Goal: Task Accomplishment & Management: Manage account settings

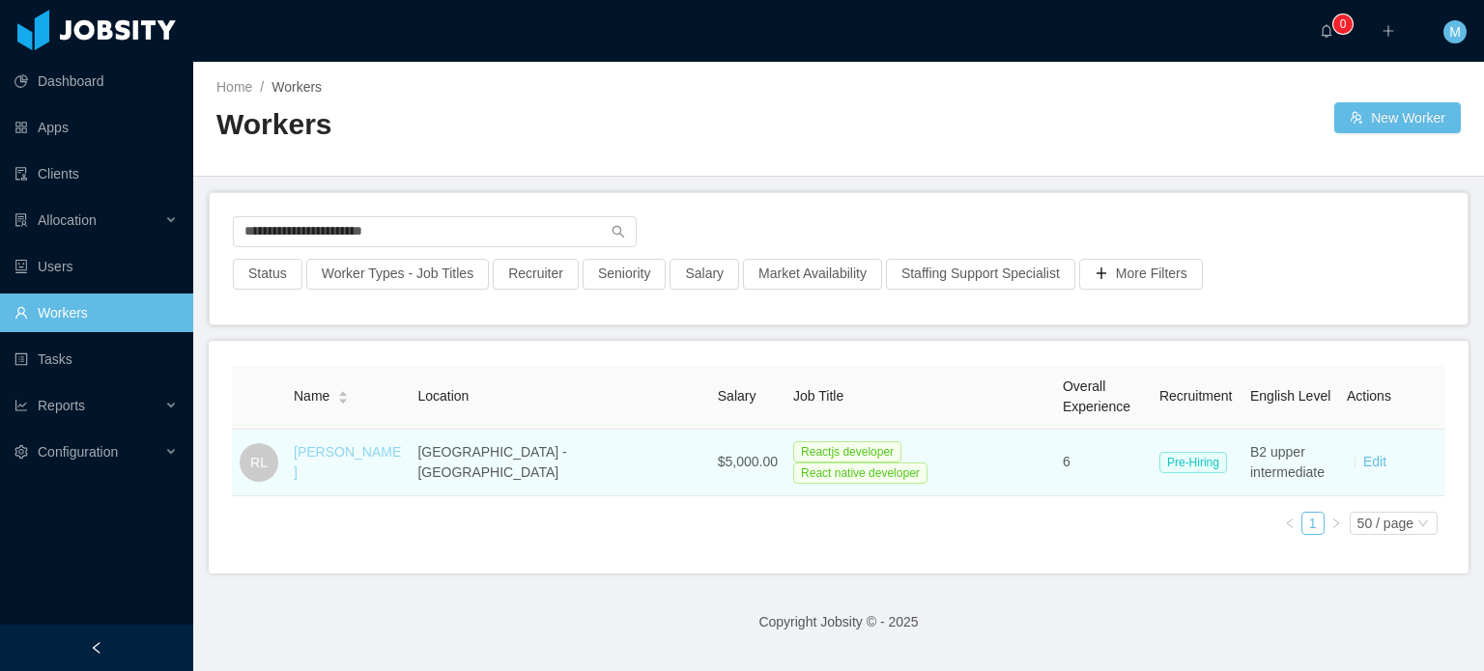
click at [363, 458] on link "[PERSON_NAME]" at bounding box center [347, 462] width 107 height 36
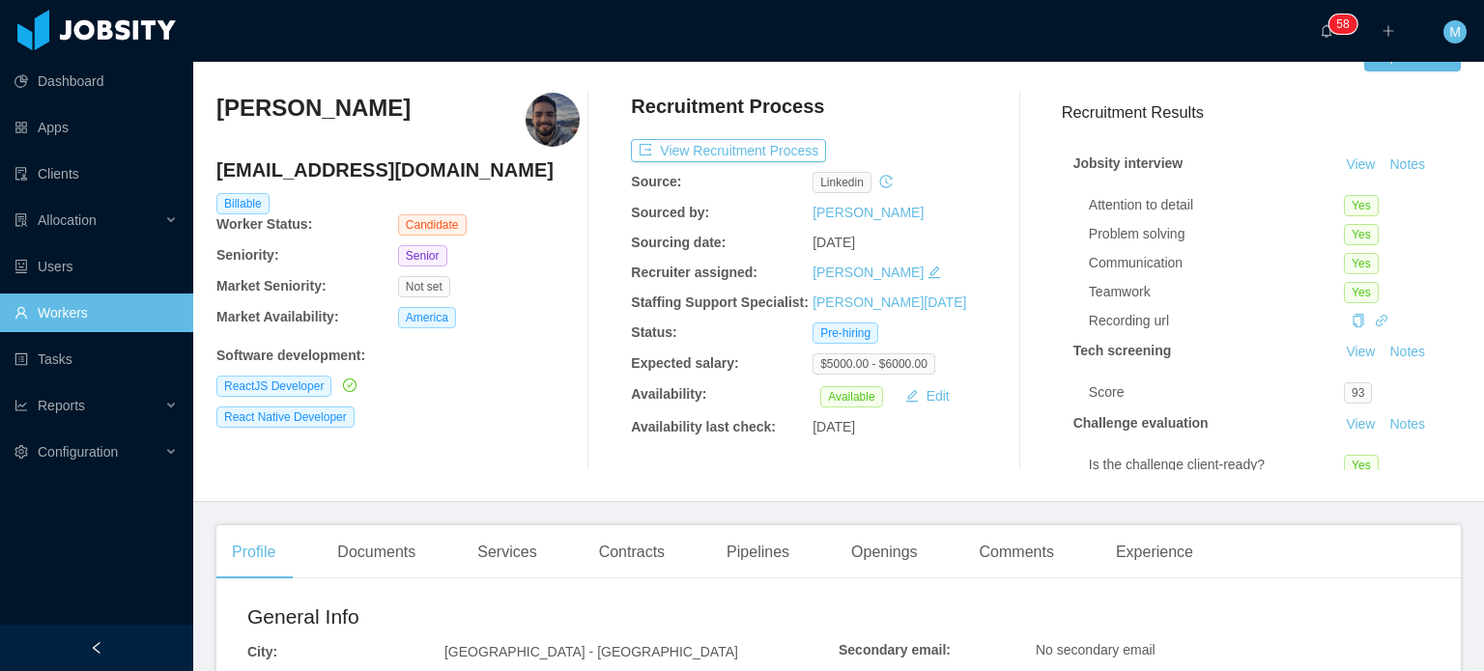
scroll to position [45, 0]
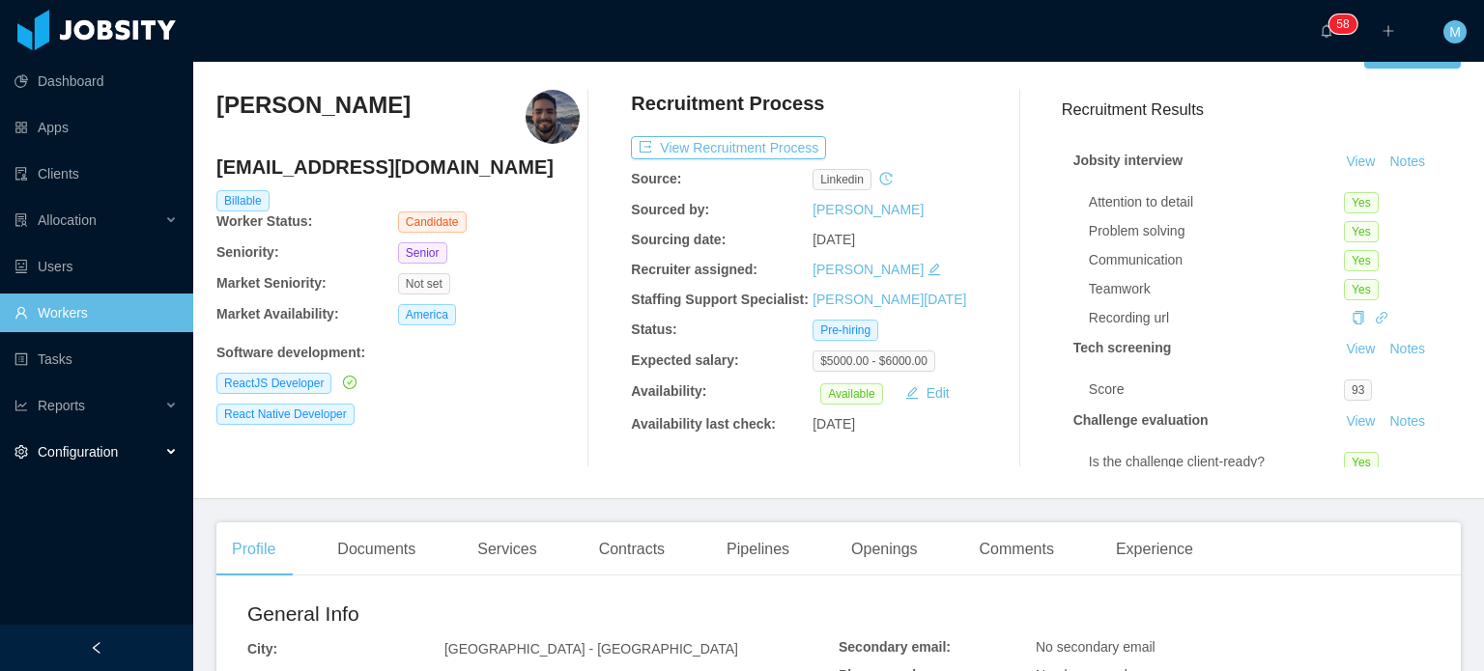
click at [158, 463] on div "Configuration" at bounding box center [96, 452] width 193 height 39
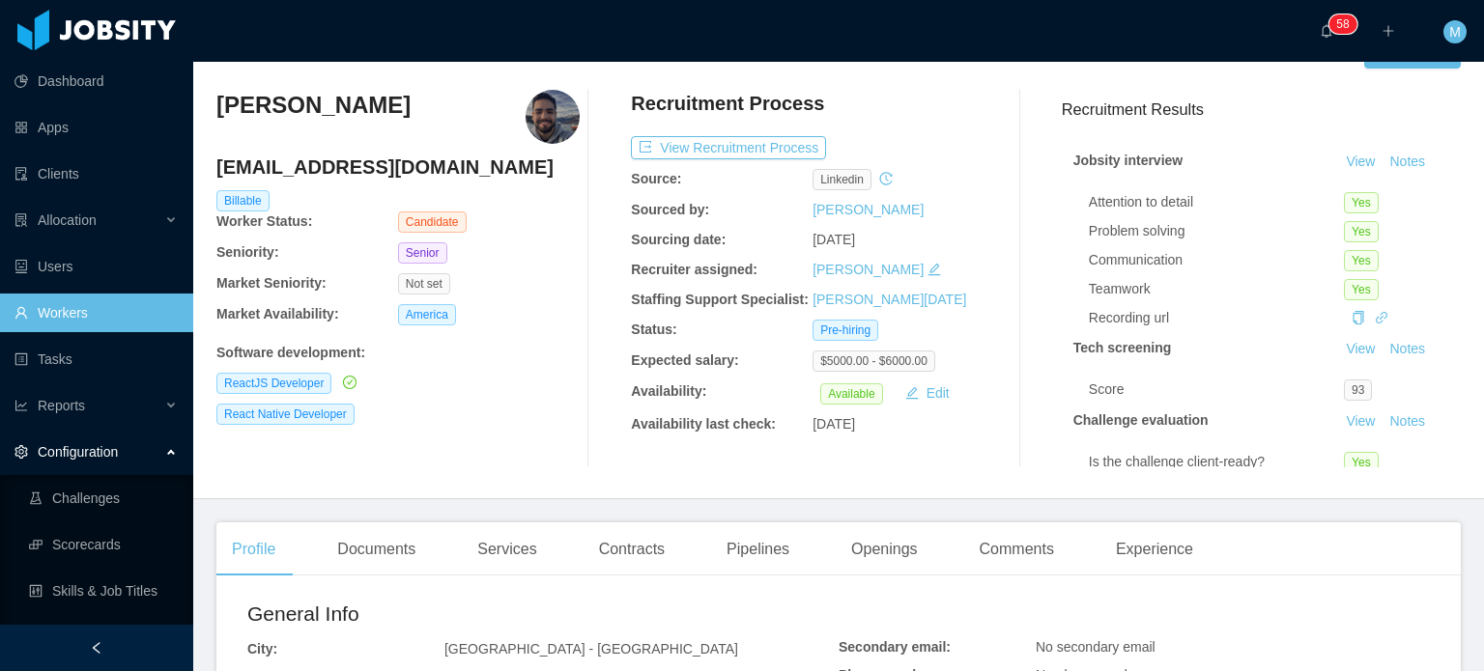
click at [1128, 493] on div "Home / Workers / [PERSON_NAME] / Options [PERSON_NAME] [PERSON_NAME][EMAIL_ADDR…" at bounding box center [838, 257] width 1291 height 483
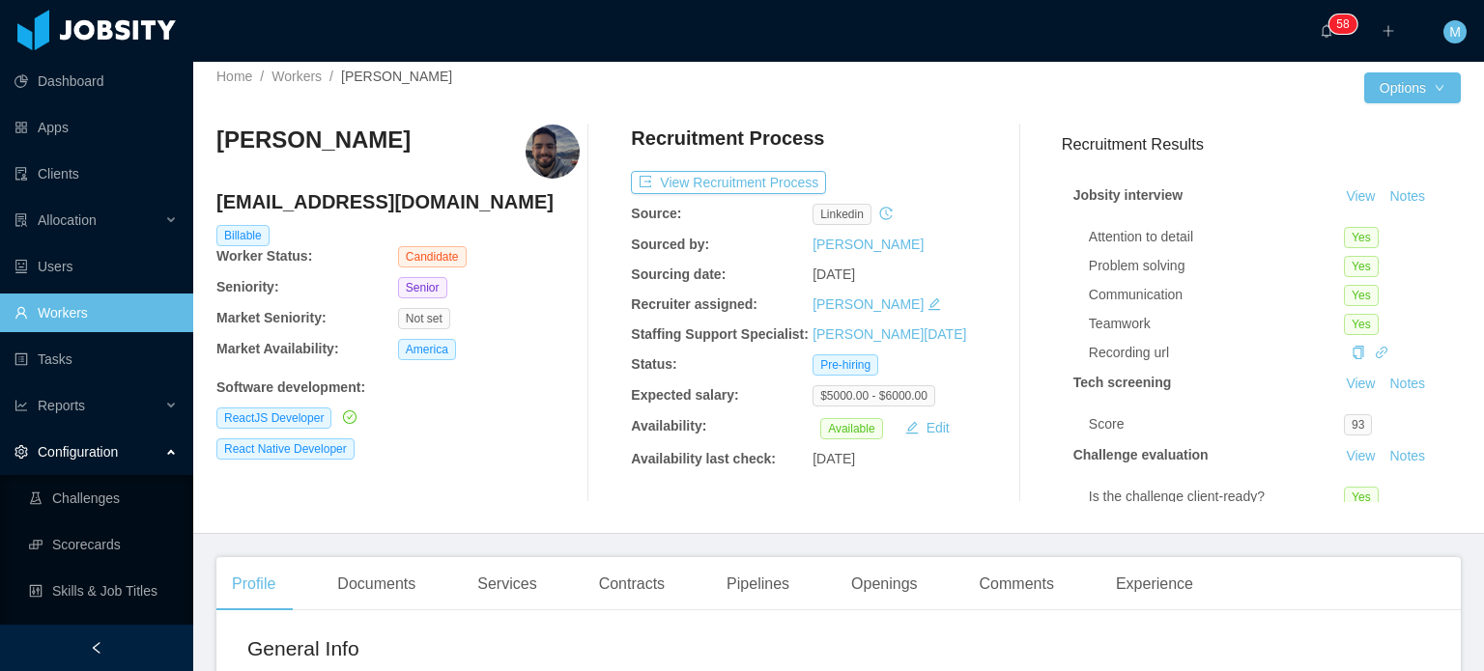
scroll to position [0, 0]
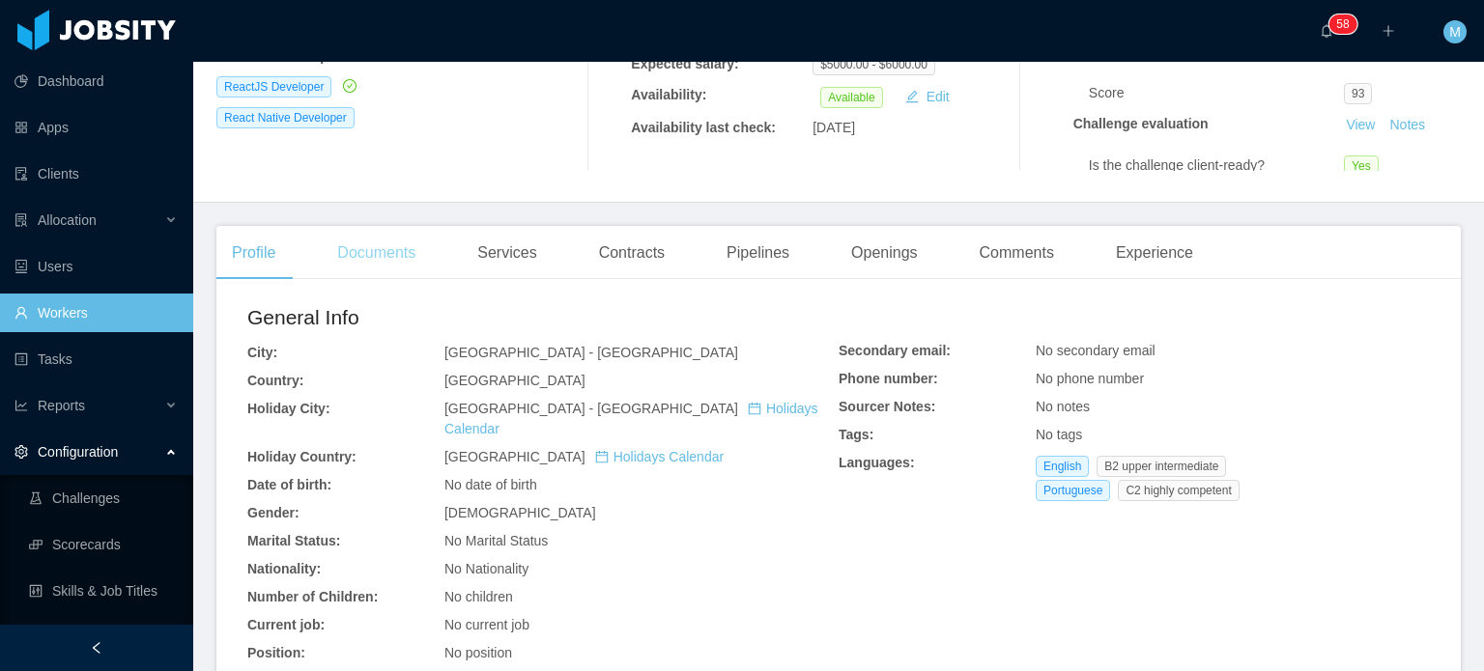
click at [386, 258] on div "Documents" at bounding box center [376, 253] width 109 height 54
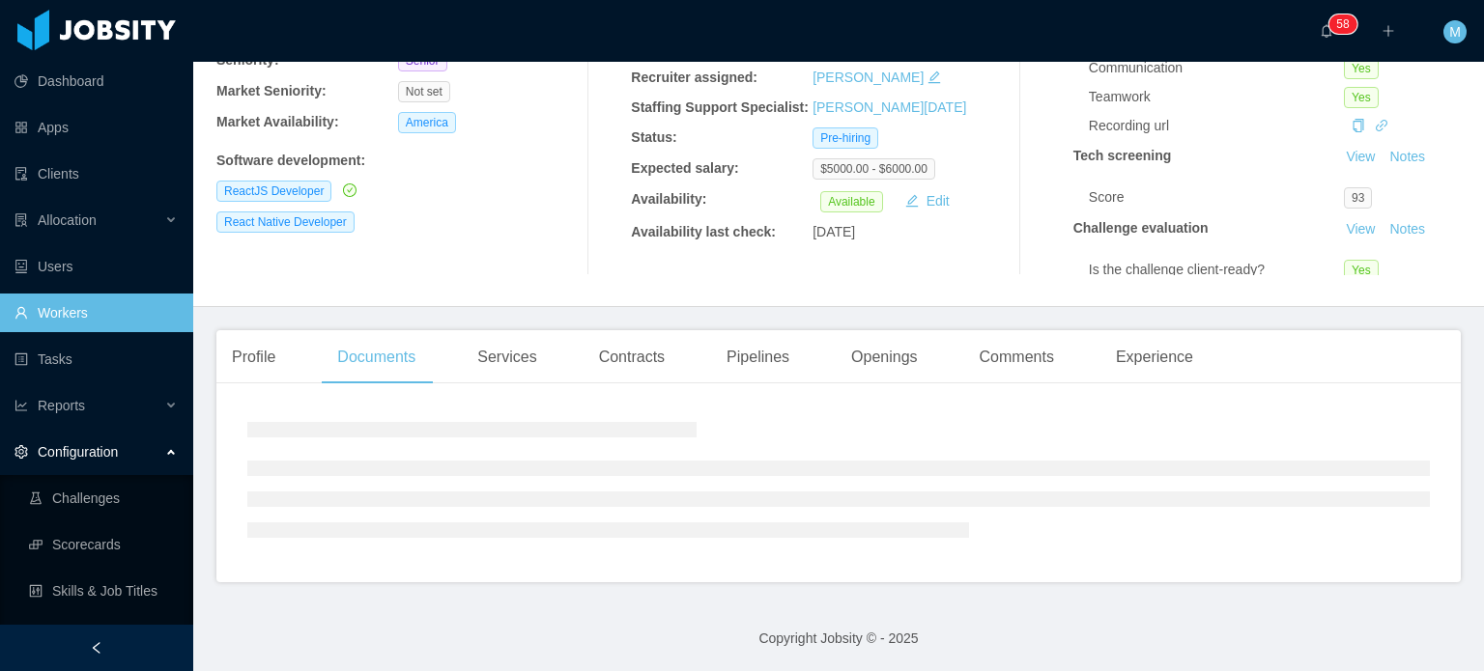
scroll to position [263, 0]
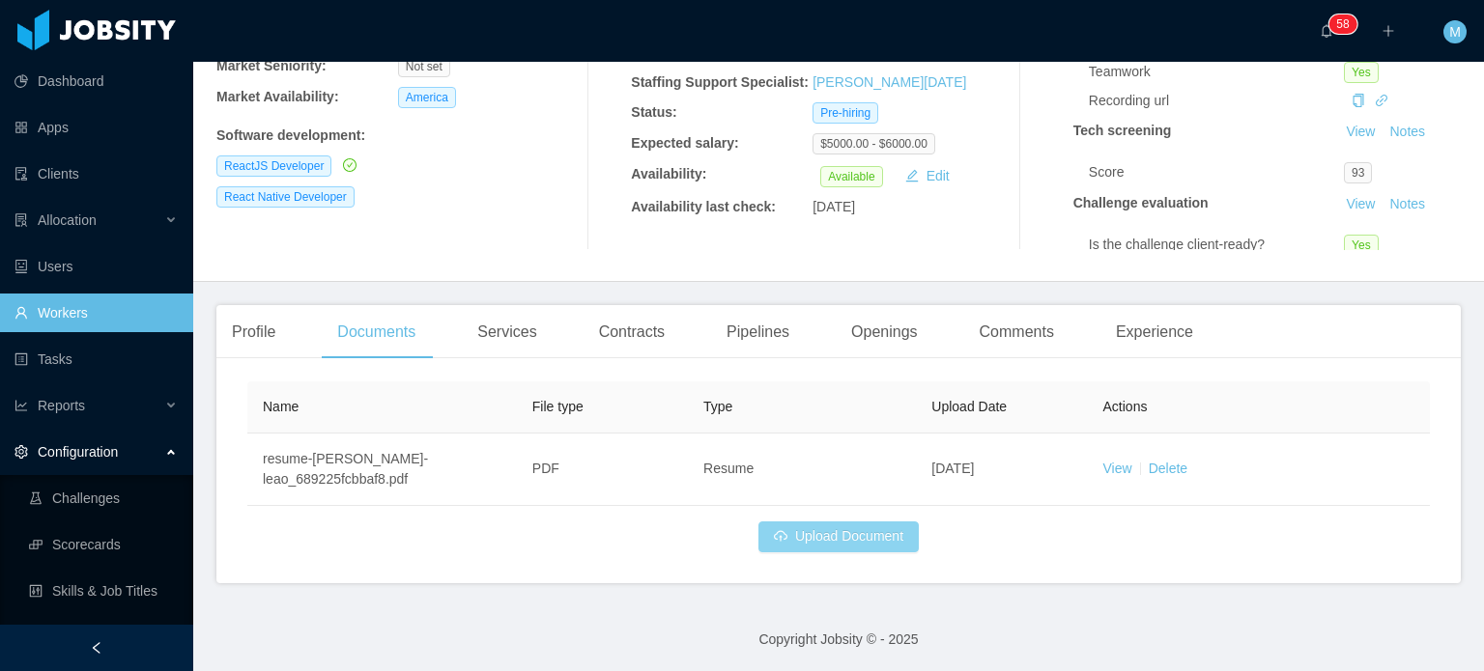
click at [887, 535] on button "Upload Document" at bounding box center [838, 537] width 160 height 31
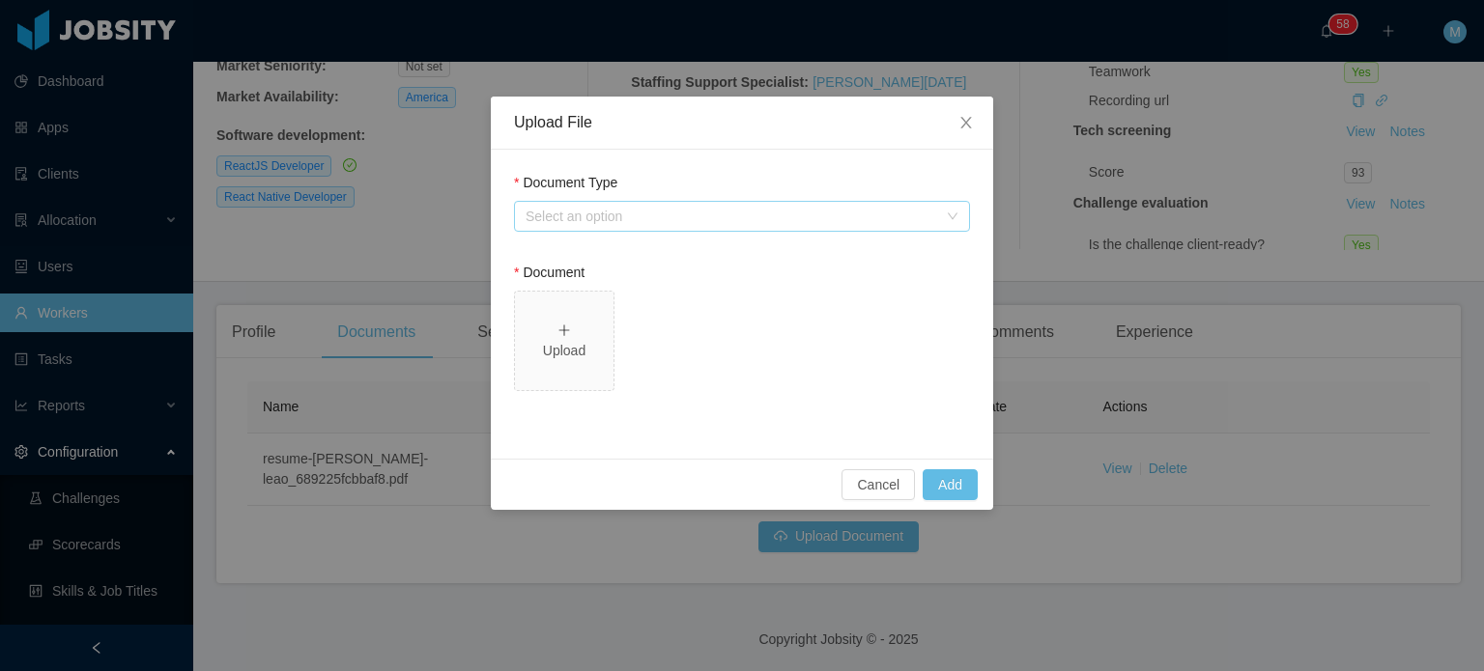
click at [761, 208] on div "Select an option" at bounding box center [732, 216] width 412 height 19
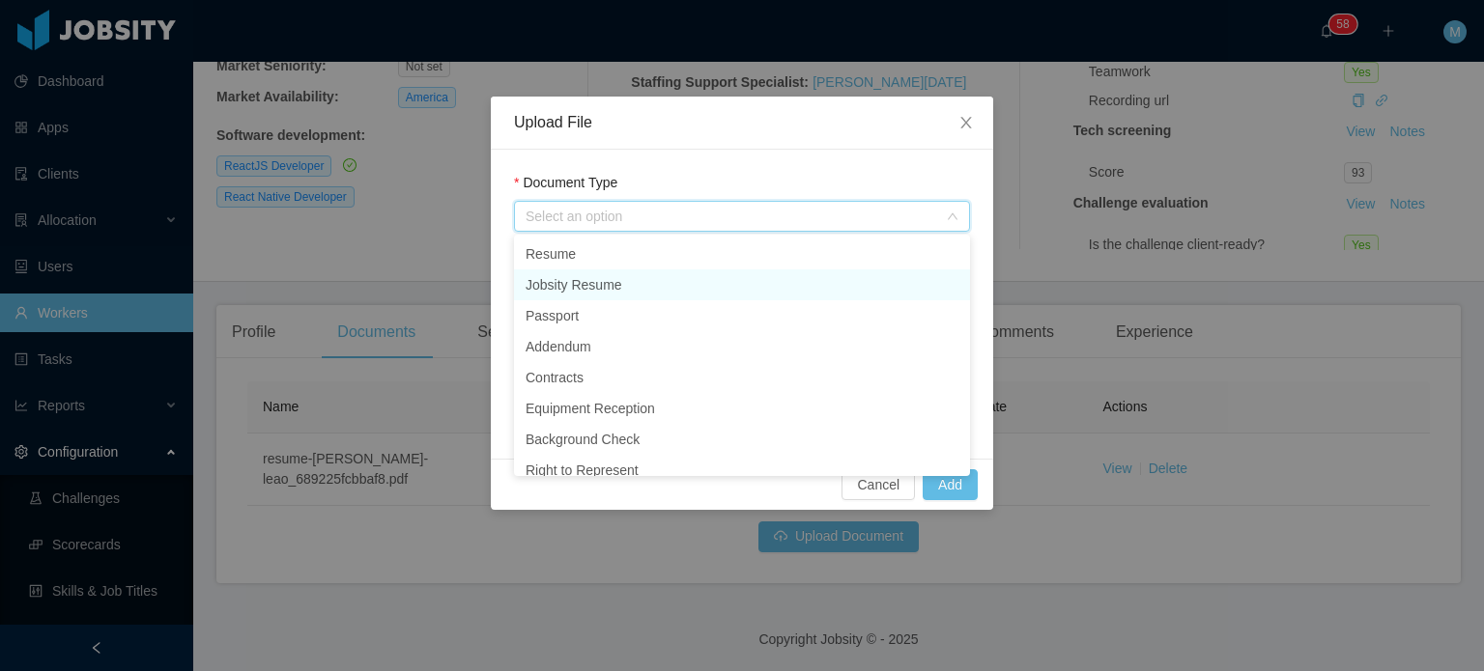
click at [672, 288] on li "Jobsity Resume" at bounding box center [742, 285] width 456 height 31
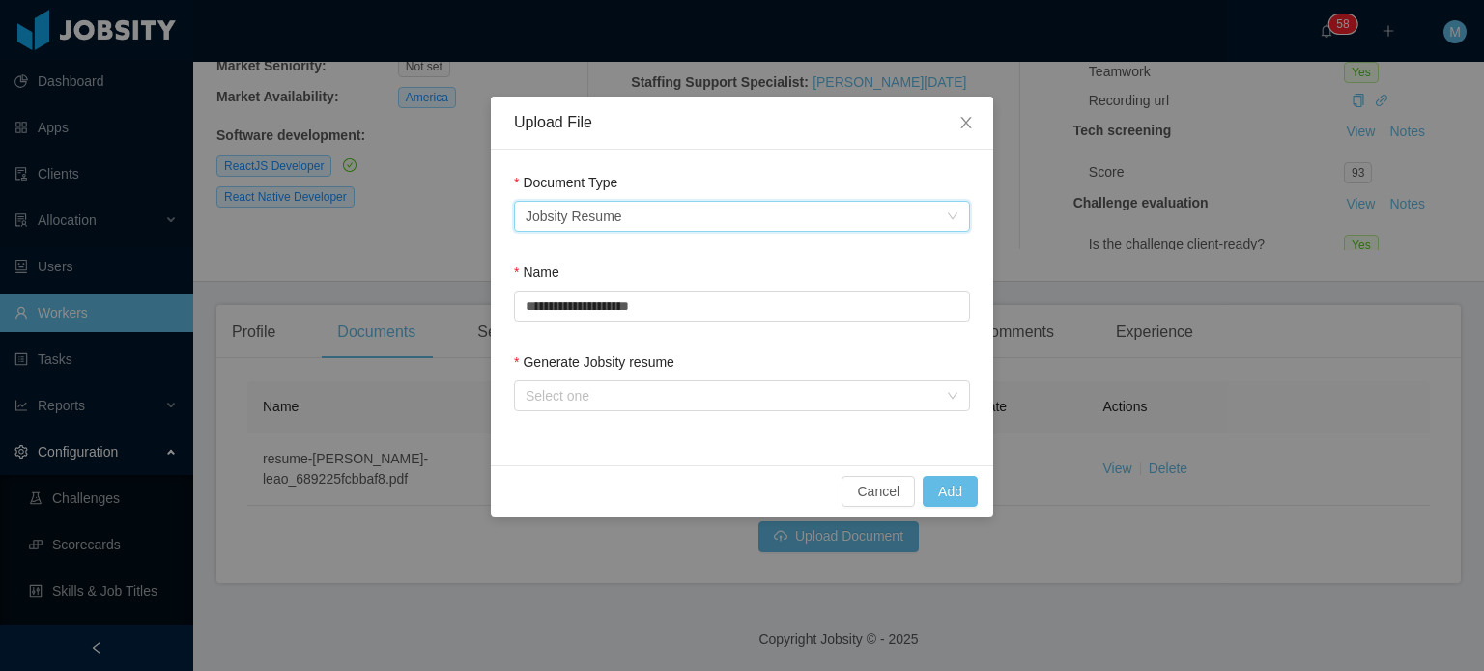
click at [588, 357] on label "Generate Jobsity resume" at bounding box center [594, 362] width 160 height 15
click at [593, 377] on div "Generate Jobsity resume" at bounding box center [742, 367] width 456 height 28
click at [596, 382] on div "Select one" at bounding box center [736, 396] width 420 height 29
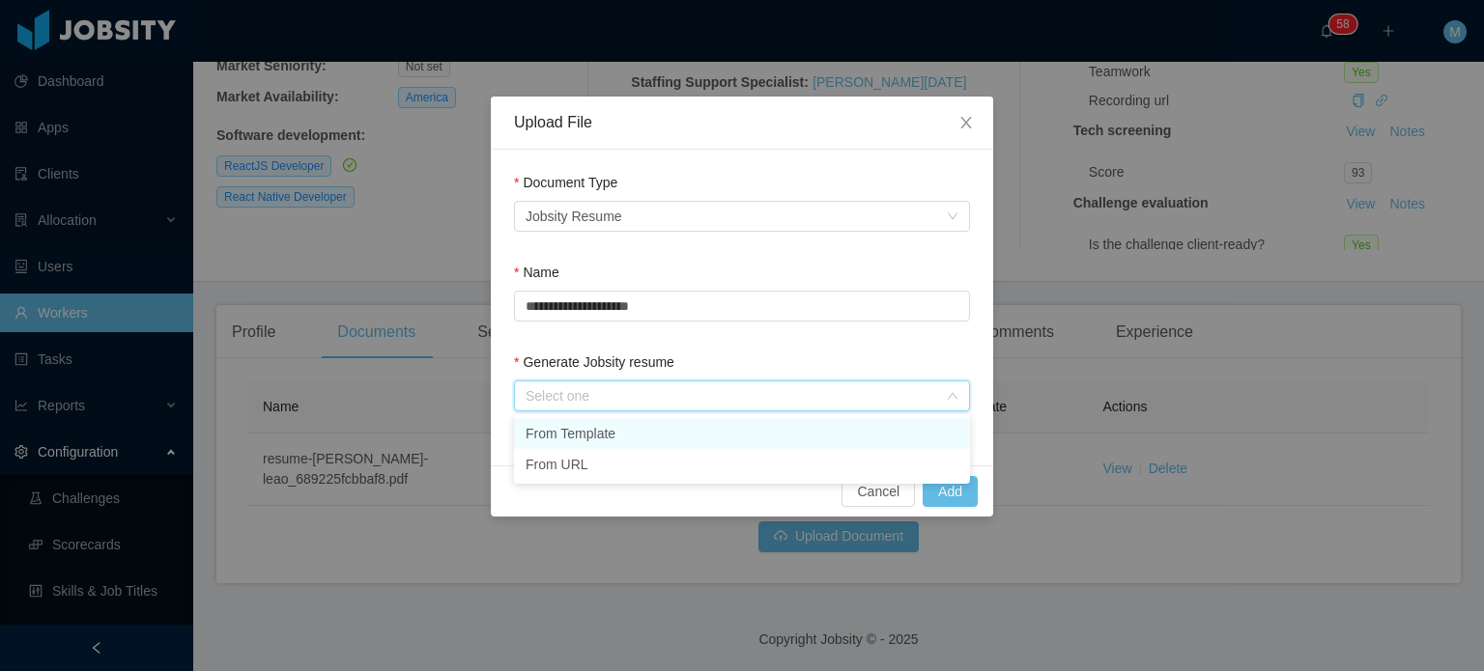
click at [663, 442] on li "From Template" at bounding box center [742, 433] width 456 height 31
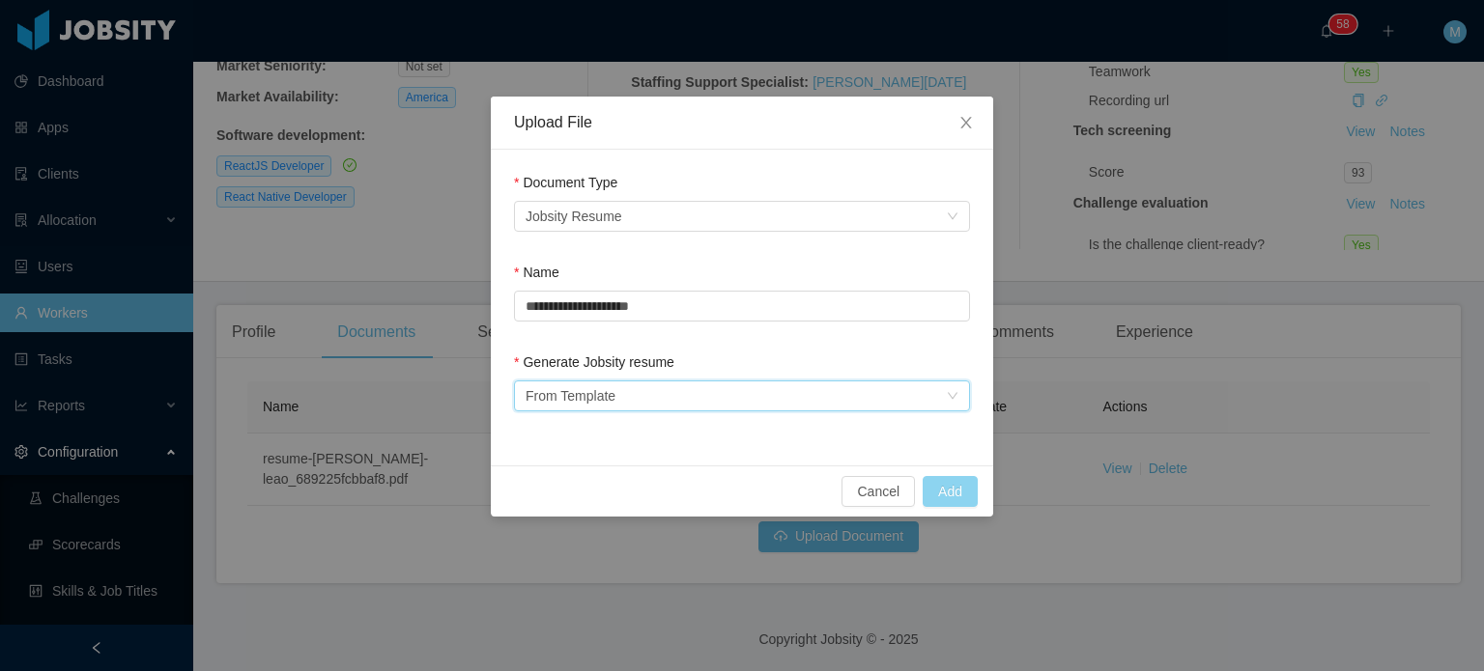
click at [948, 477] on button "Add" at bounding box center [950, 491] width 55 height 31
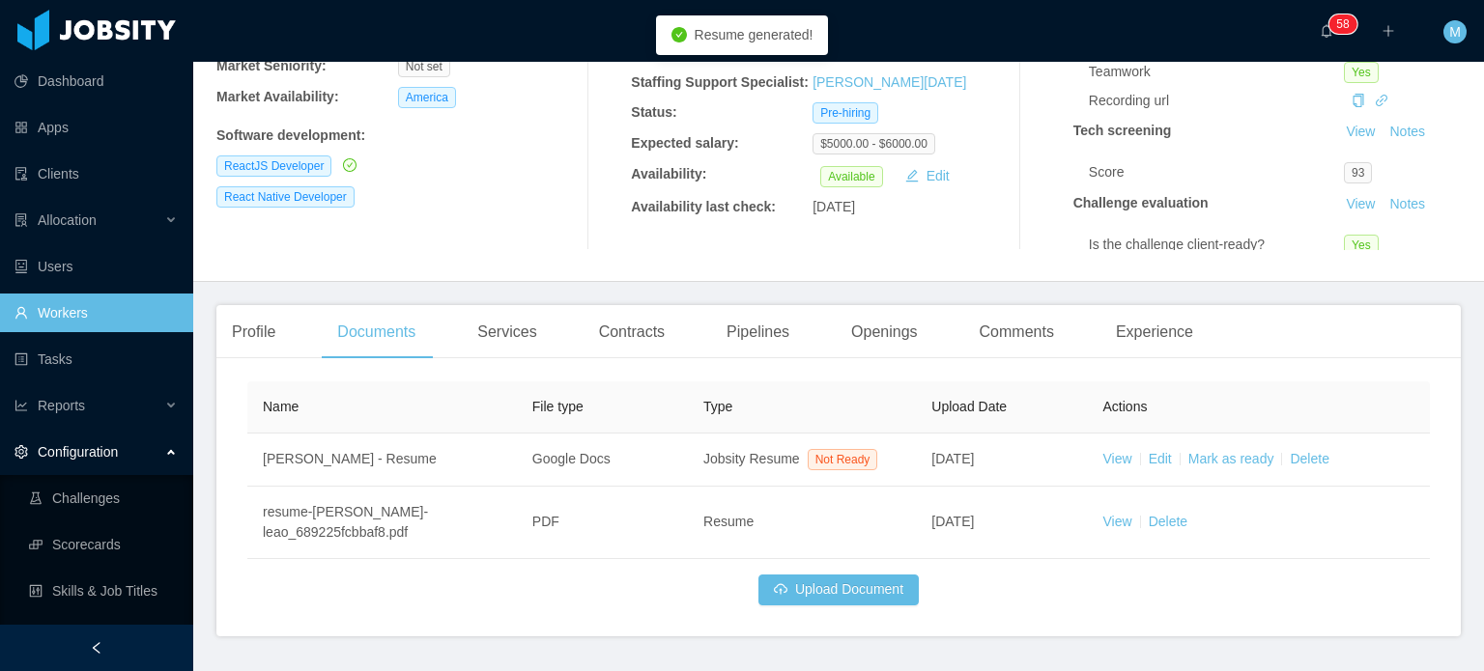
click at [1438, 559] on div "Name File type Type Upload Date Actions [PERSON_NAME] - Resume Google Docs Jobs…" at bounding box center [838, 505] width 1244 height 263
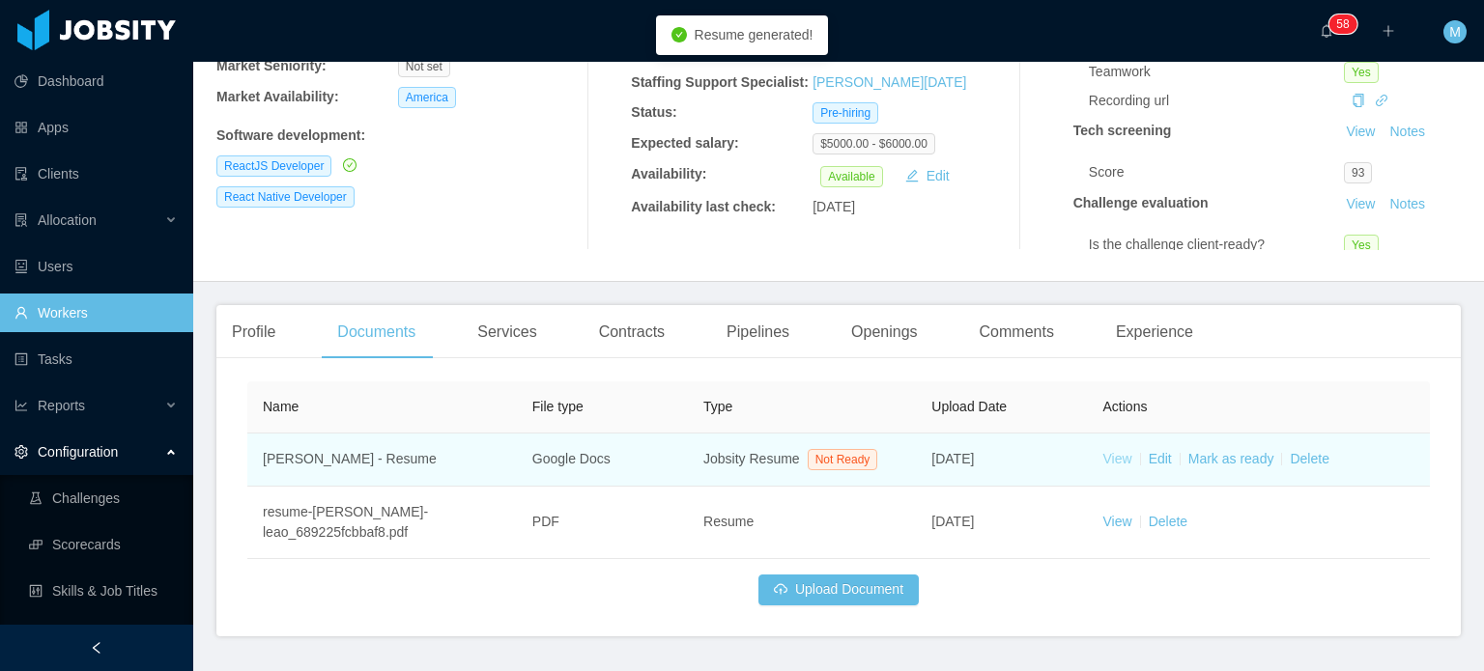
click at [1113, 460] on link "View" at bounding box center [1117, 458] width 29 height 15
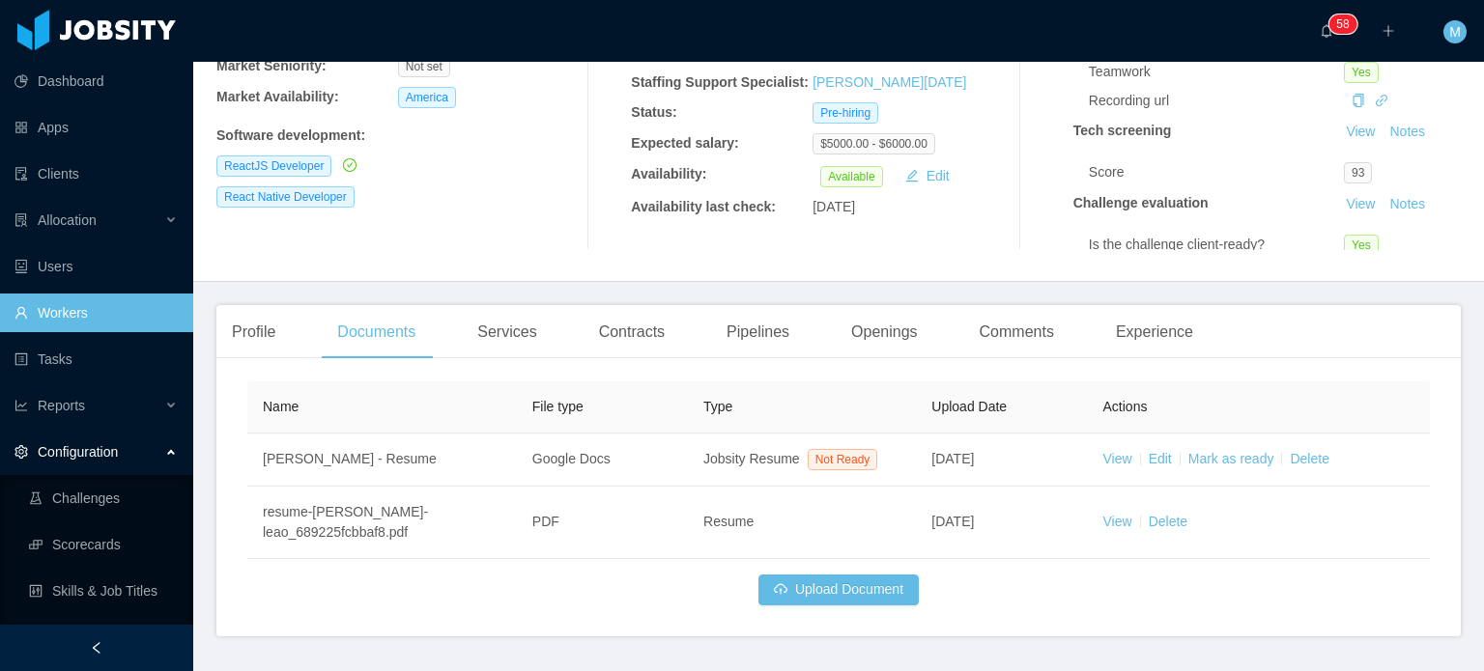
click at [99, 312] on link "Workers" at bounding box center [95, 313] width 163 height 39
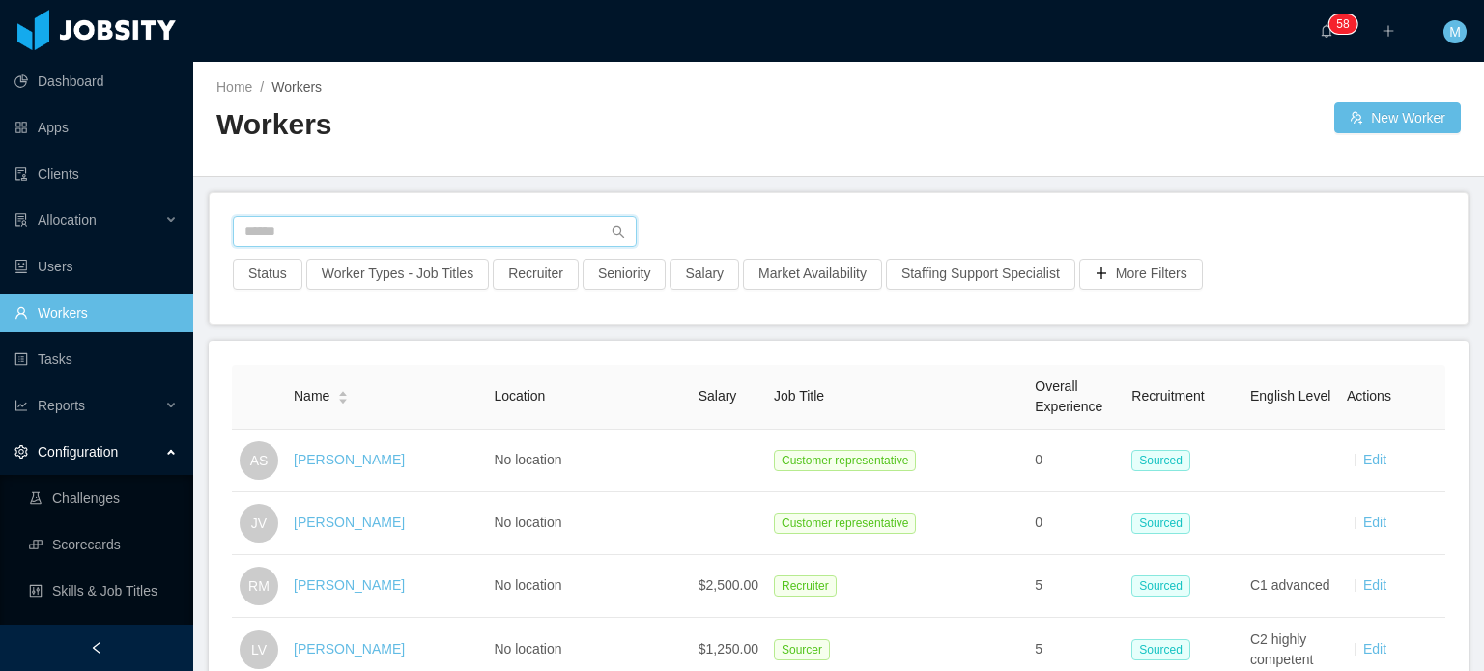
click at [390, 230] on input "text" at bounding box center [435, 231] width 404 height 31
paste input "**********"
type input "**********"
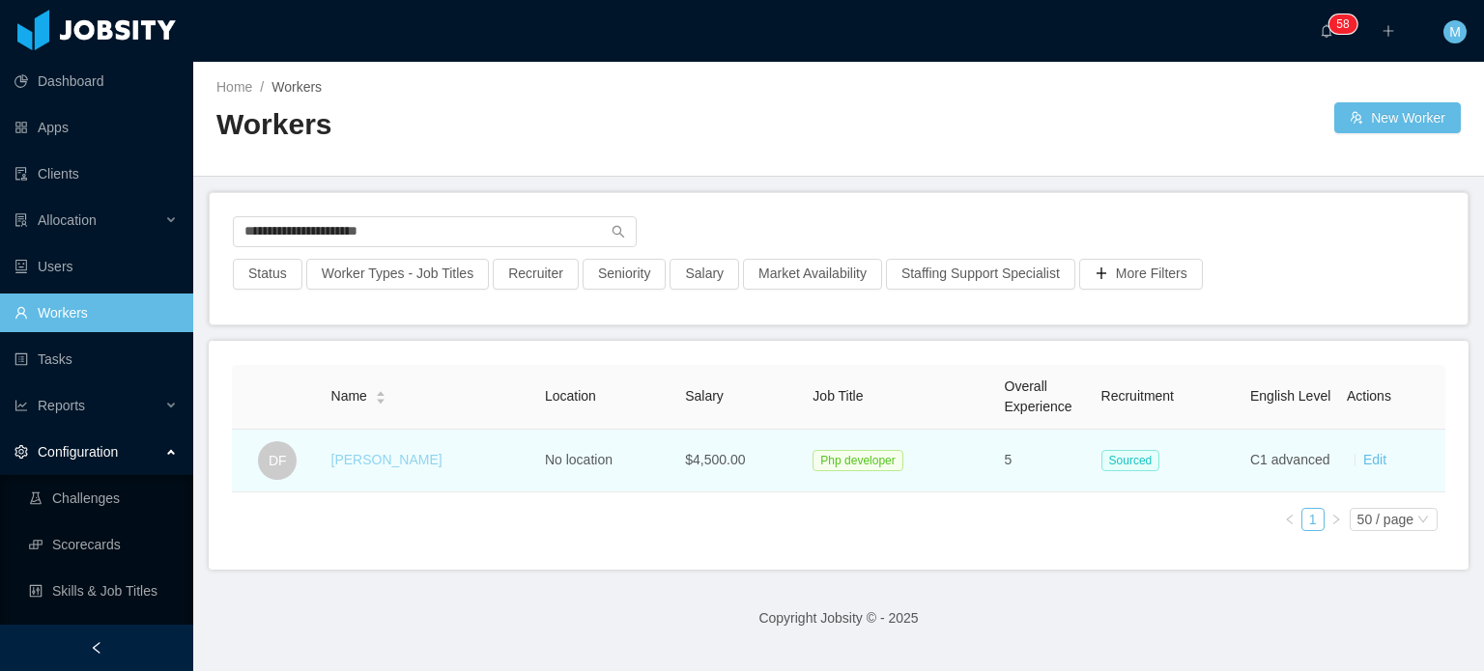
click at [418, 459] on link "[PERSON_NAME]" at bounding box center [386, 459] width 111 height 15
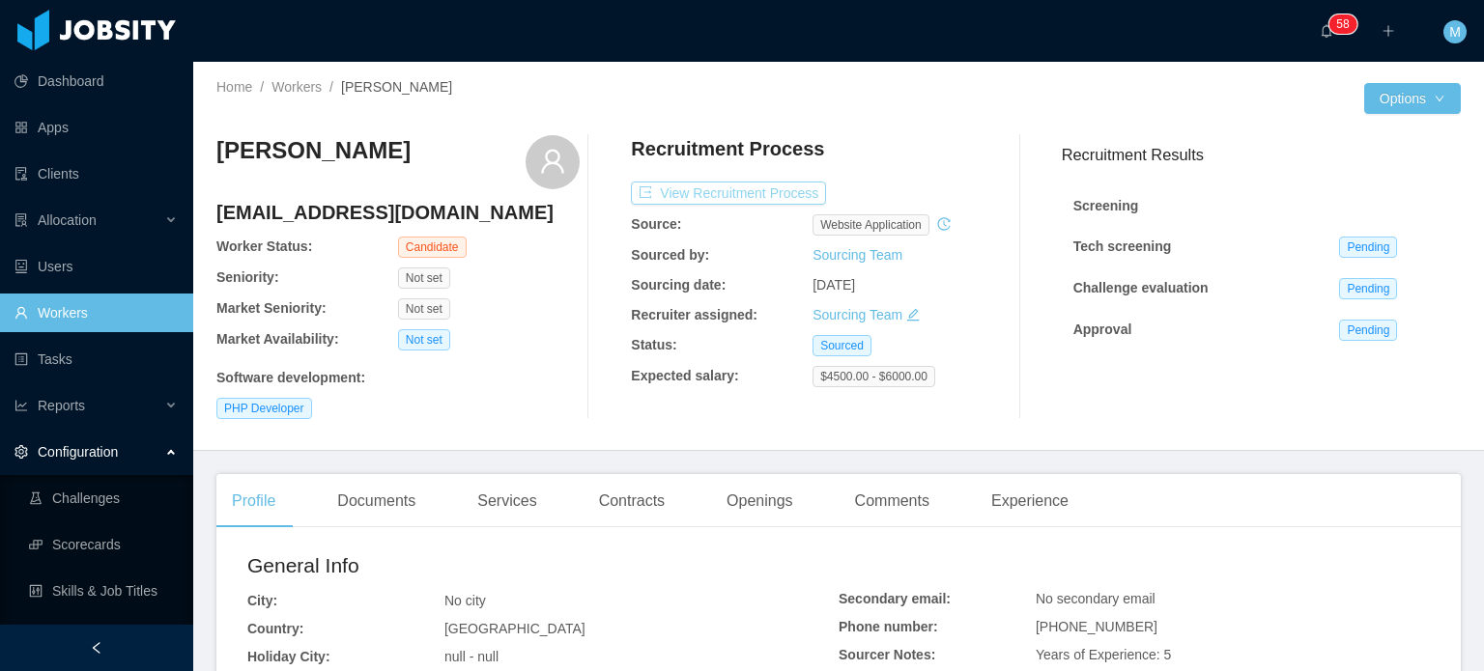
click at [771, 185] on button "View Recruitment Process" at bounding box center [728, 193] width 195 height 23
